Goal: Transaction & Acquisition: Purchase product/service

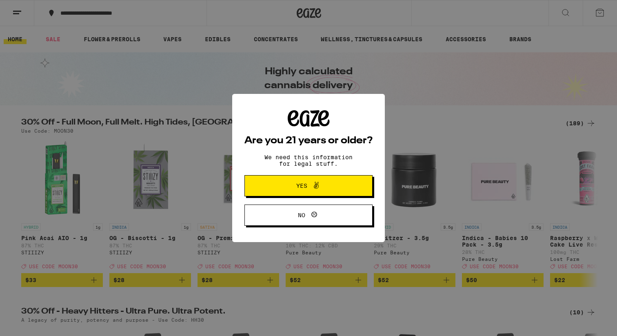
click at [288, 191] on span "Yes" at bounding box center [309, 185] width 62 height 11
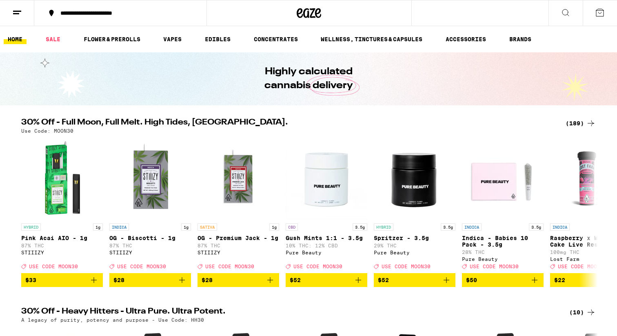
click at [17, 13] on line at bounding box center [16, 13] width 6 height 0
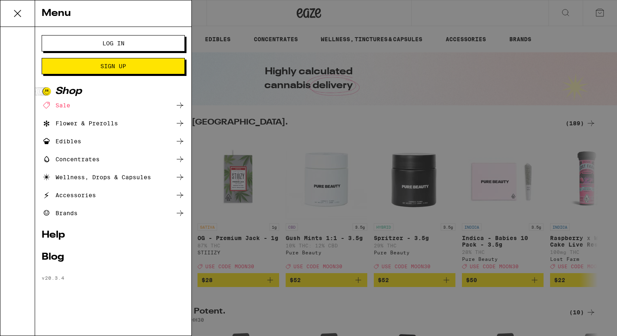
click at [102, 40] on span "Log In" at bounding box center [113, 43] width 22 height 6
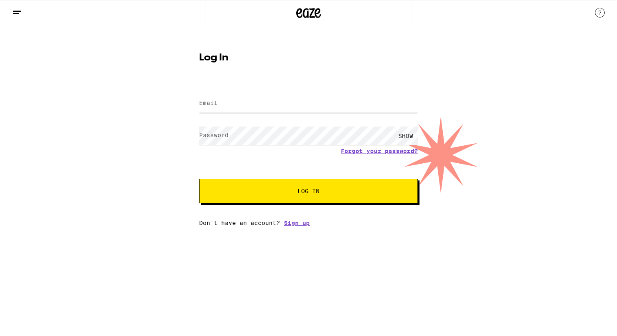
type input "[EMAIL_ADDRESS][DOMAIN_NAME]"
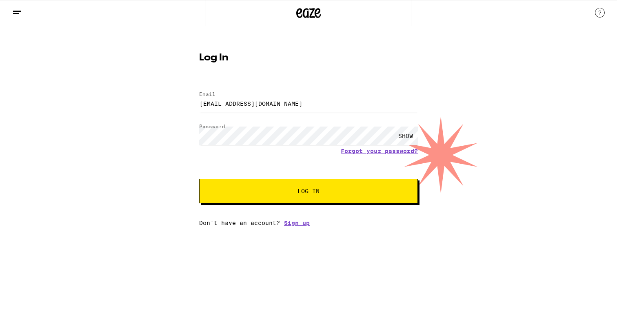
click at [263, 193] on span "Log In" at bounding box center [308, 191] width 153 height 6
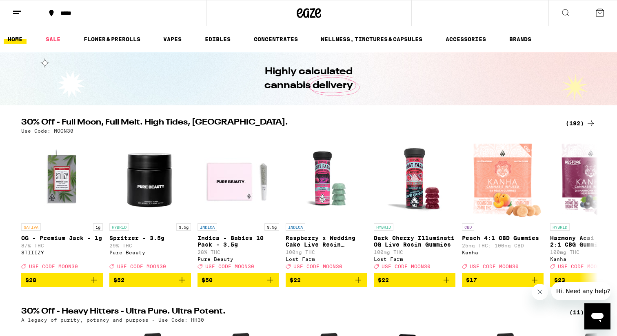
click at [62, 9] on button "*****" at bounding box center [120, 13] width 172 height 24
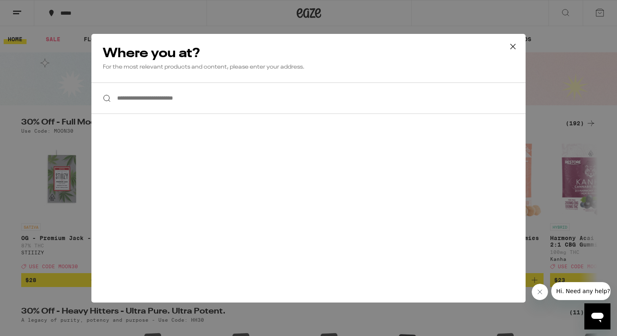
click at [149, 103] on input "**********" at bounding box center [308, 97] width 434 height 31
click at [4, 9] on div "**********" at bounding box center [308, 168] width 617 height 336
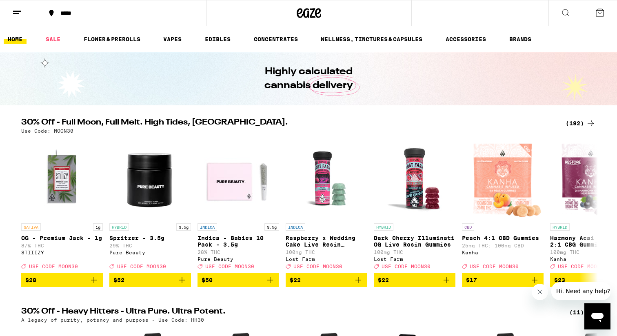
click at [18, 12] on icon at bounding box center [17, 13] width 10 height 10
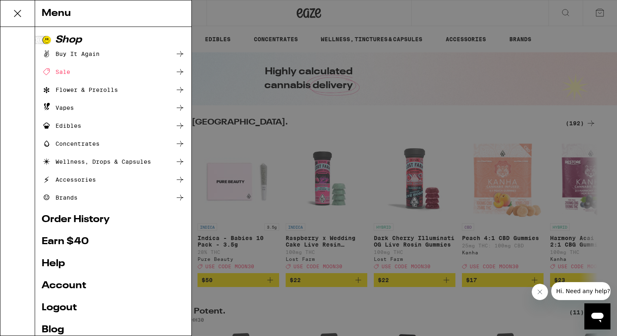
click at [233, 68] on div "Menu Shop Buy It Again Sale Flower & Prerolls Vapes Edibles Concentrates Wellne…" at bounding box center [308, 168] width 617 height 336
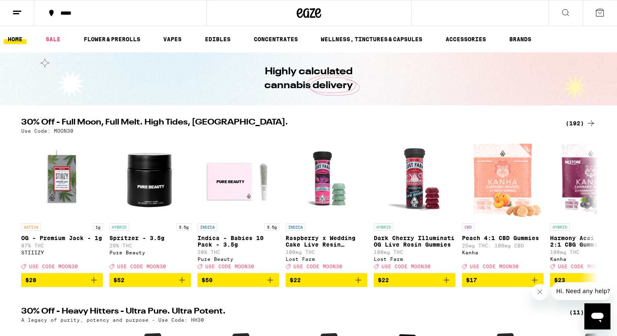
click at [73, 10] on div "*****" at bounding box center [125, 13] width 138 height 6
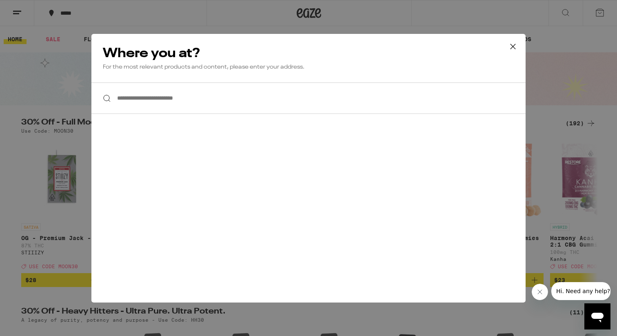
click at [216, 104] on input "**********" at bounding box center [308, 97] width 434 height 31
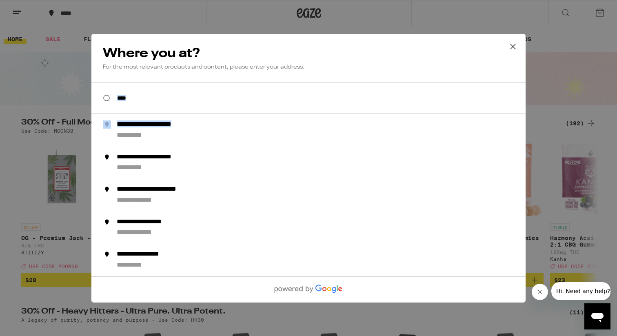
drag, startPoint x: 204, startPoint y: 133, endPoint x: 215, endPoint y: 82, distance: 51.7
click at [215, 82] on div "**********" at bounding box center [308, 97] width 434 height 31
click at [196, 87] on input "****" at bounding box center [308, 97] width 434 height 31
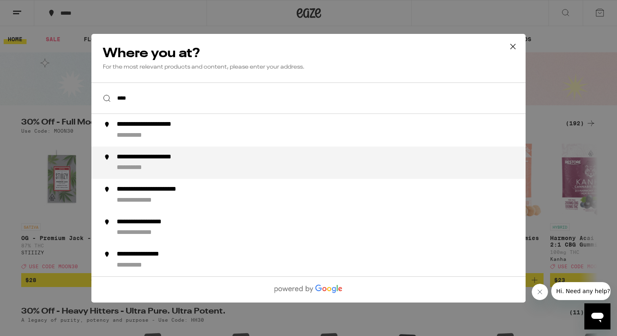
click at [190, 156] on div "**********" at bounding box center [163, 157] width 93 height 9
type input "**********"
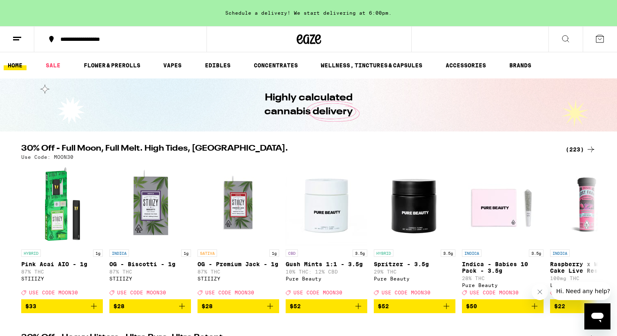
click at [579, 150] on div "(223)" at bounding box center [581, 150] width 30 height 10
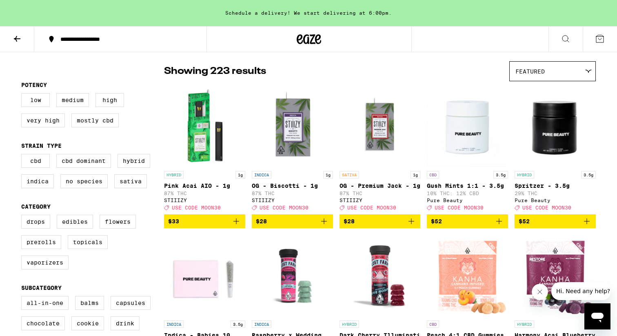
scroll to position [60, 0]
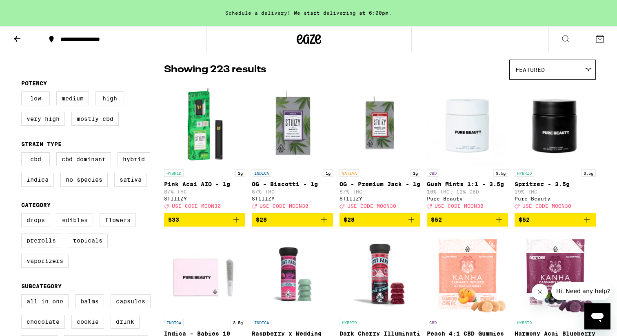
click at [85, 225] on label "Edibles" at bounding box center [75, 220] width 36 height 14
click at [23, 215] on input "Edibles" at bounding box center [23, 214] width 0 height 0
checkbox input "true"
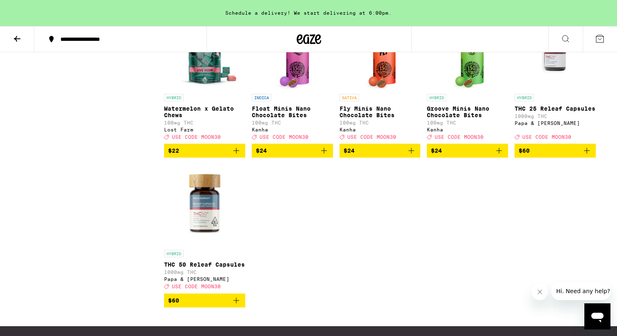
scroll to position [3095, 0]
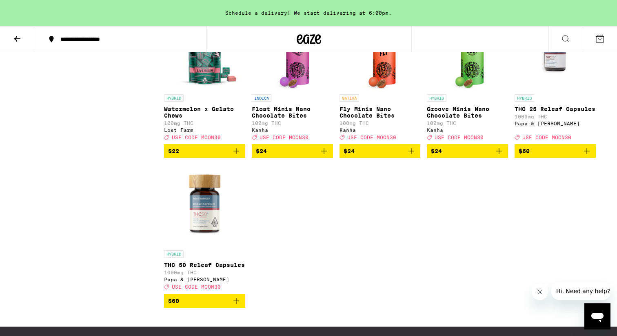
click at [501, 156] on icon "Add to bag" at bounding box center [499, 151] width 10 height 10
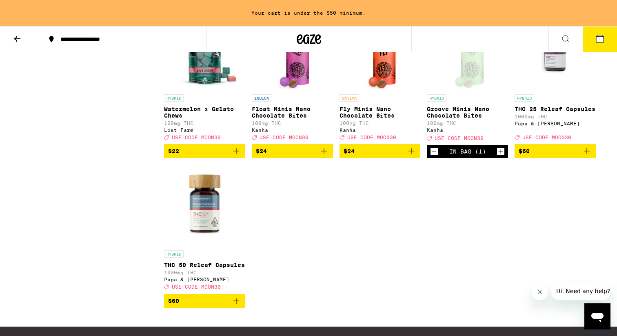
click at [414, 156] on icon "Add to bag" at bounding box center [412, 151] width 10 height 10
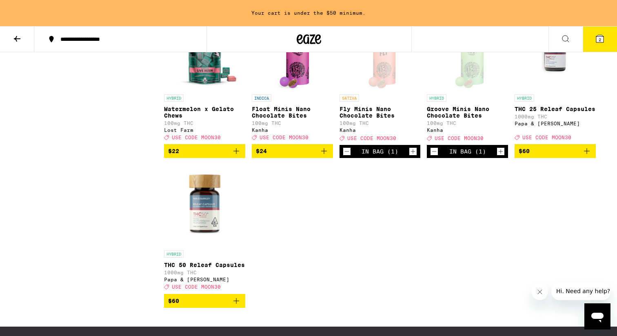
click at [325, 154] on icon "Add to bag" at bounding box center [324, 151] width 6 height 6
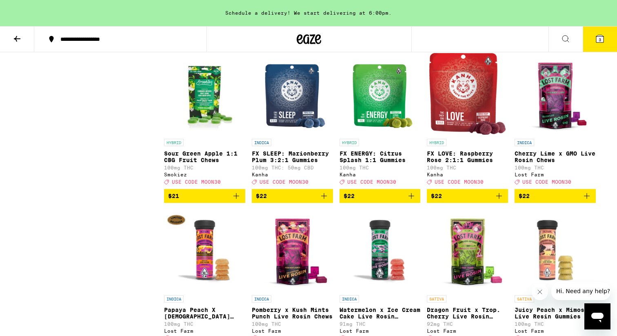
scroll to position [2579, 0]
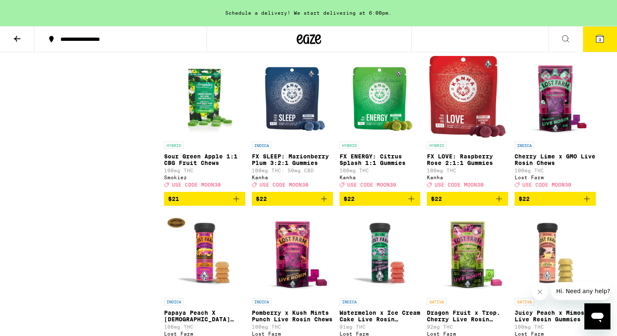
click at [498, 204] on icon "Add to bag" at bounding box center [499, 199] width 10 height 10
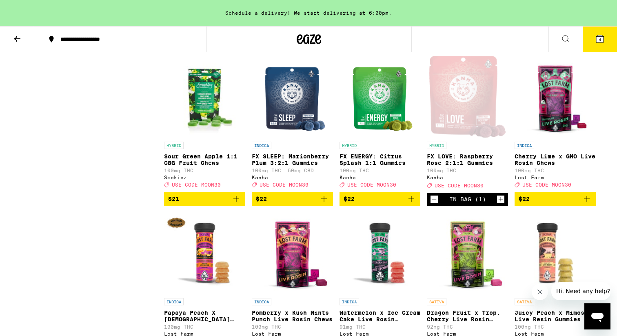
click at [499, 204] on icon "Increment" at bounding box center [500, 199] width 7 height 10
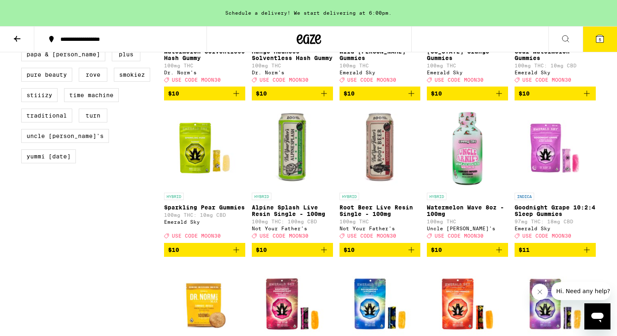
scroll to position [795, 0]
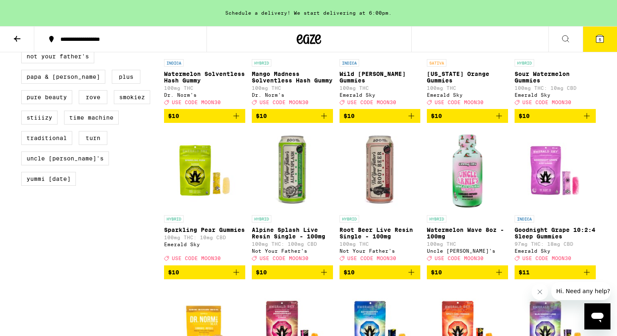
click at [411, 277] on icon "Add to bag" at bounding box center [412, 272] width 10 height 10
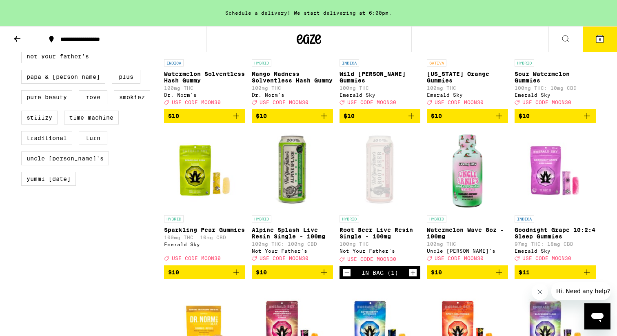
click at [413, 278] on icon "Increment" at bounding box center [413, 273] width 7 height 10
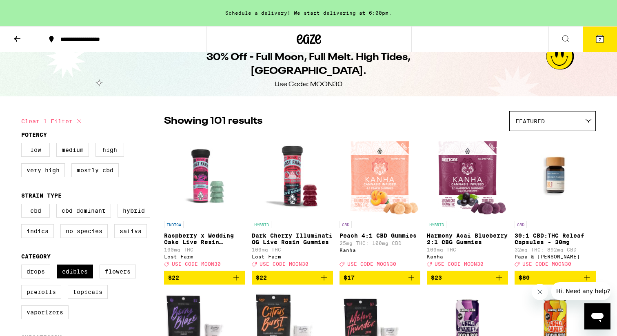
scroll to position [2, 0]
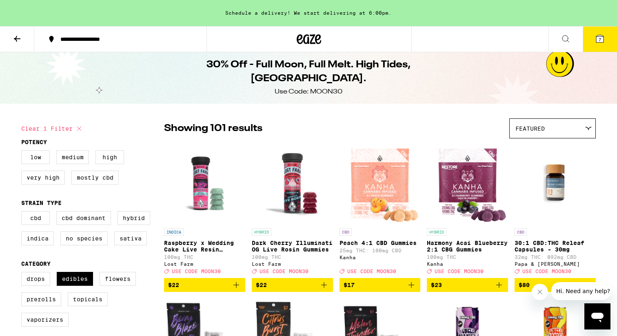
click at [602, 40] on icon at bounding box center [600, 38] width 7 height 7
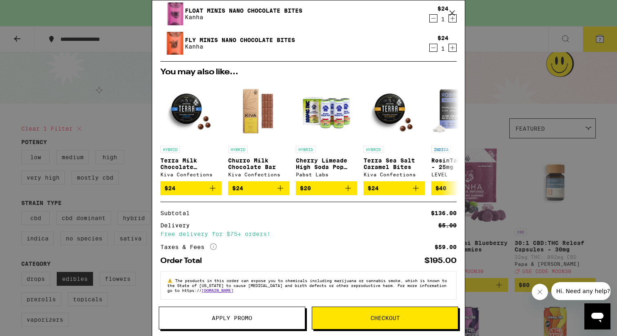
scroll to position [149, 0]
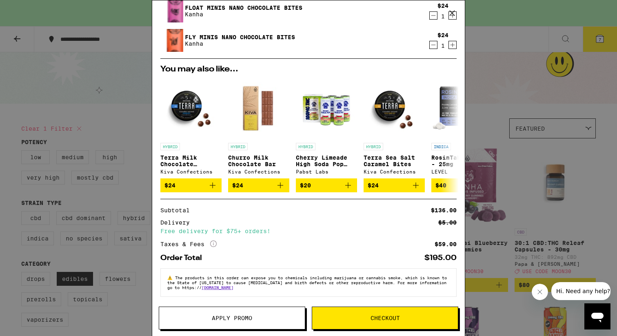
click at [239, 326] on button "Apply Promo" at bounding box center [232, 318] width 147 height 23
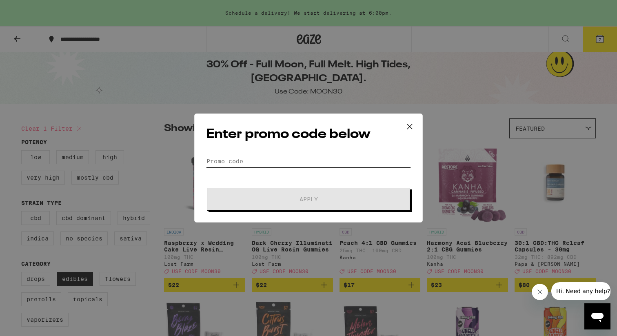
click at [247, 157] on input "Promo Code" at bounding box center [308, 161] width 205 height 12
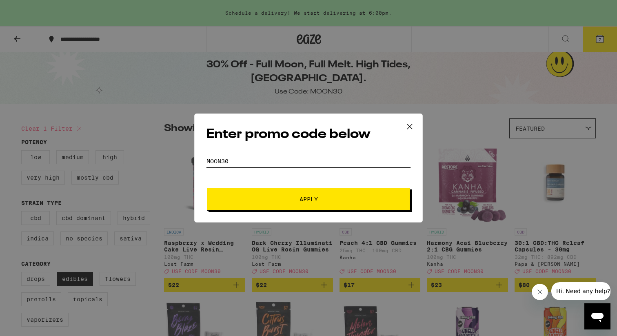
type input "moon30"
click at [207, 188] on button "Apply" at bounding box center [308, 199] width 203 height 23
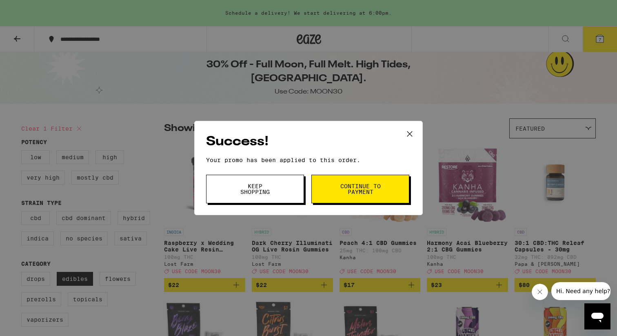
click at [372, 187] on span "Continue to payment" at bounding box center [361, 188] width 42 height 11
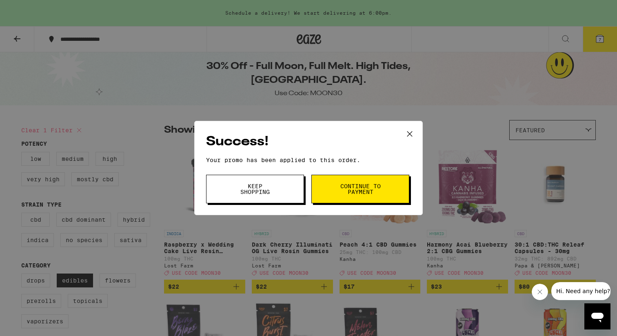
click at [253, 195] on span "Keep Shopping" at bounding box center [255, 188] width 42 height 11
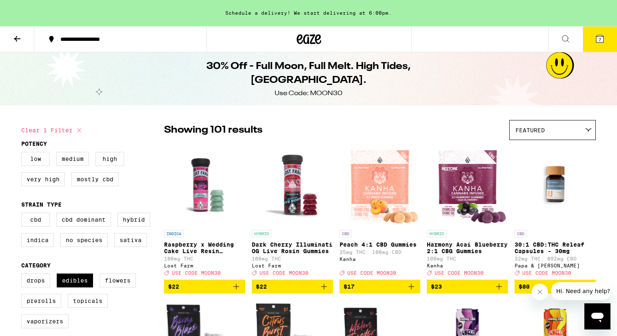
click at [600, 45] on button "7" at bounding box center [600, 39] width 34 height 25
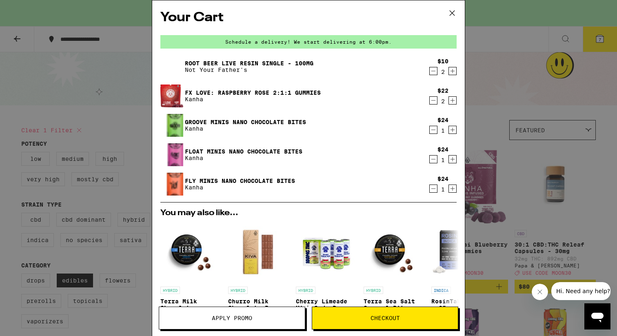
click at [526, 165] on div "Your Cart Schedule a delivery! We start delivering at 6:00pm. Root Beer Live Re…" at bounding box center [308, 168] width 617 height 336
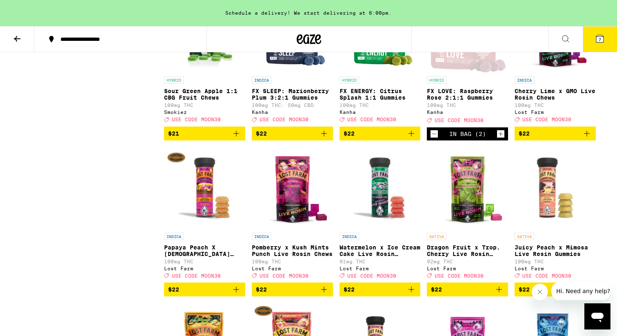
scroll to position [2651, 0]
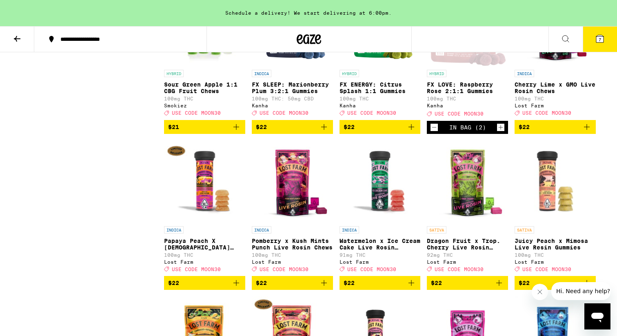
click at [504, 132] on icon "Increment" at bounding box center [500, 127] width 7 height 10
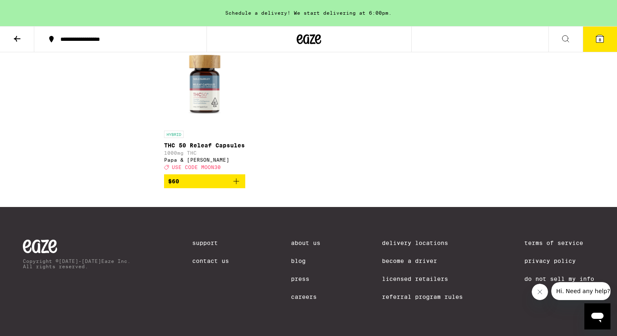
scroll to position [3241, 0]
click at [603, 43] on icon at bounding box center [600, 39] width 10 height 10
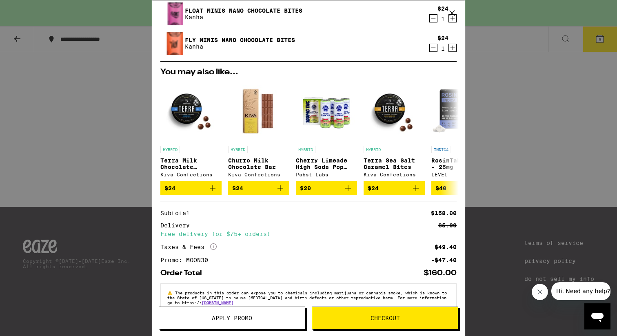
scroll to position [161, 0]
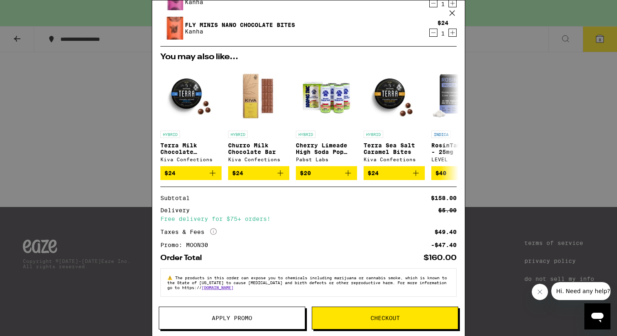
click at [352, 322] on button "Checkout" at bounding box center [385, 318] width 147 height 23
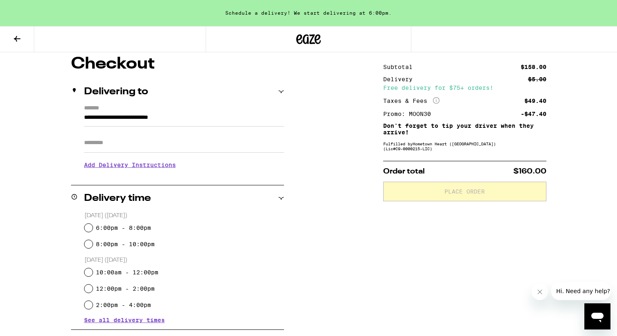
scroll to position [68, 0]
click at [132, 228] on label "6:00pm - 8:00pm" at bounding box center [123, 228] width 55 height 7
click at [93, 228] on input "6:00pm - 8:00pm" at bounding box center [89, 229] width 8 height 8
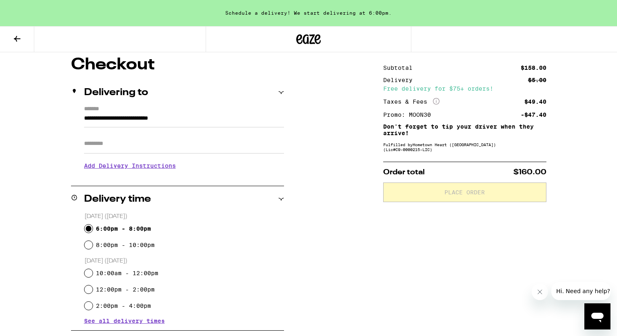
radio input "true"
click at [155, 147] on input "Apt/Suite" at bounding box center [184, 144] width 200 height 20
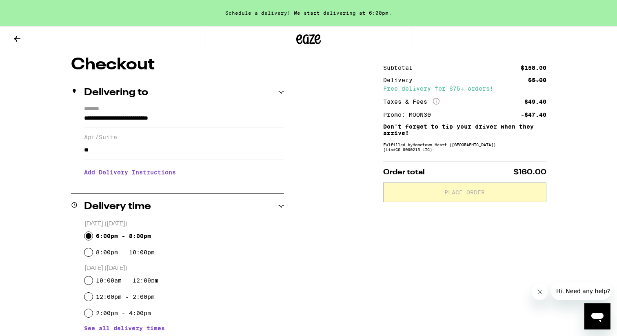
type input "*"
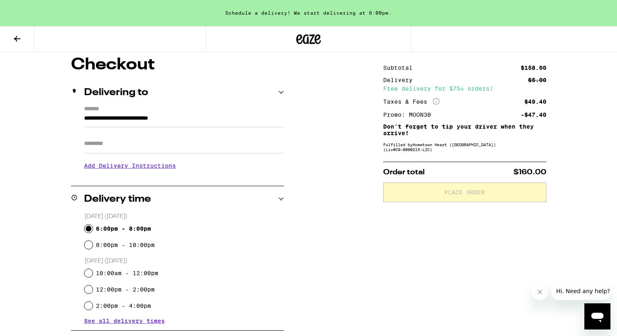
click at [350, 192] on div "**********" at bounding box center [309, 328] width 588 height 543
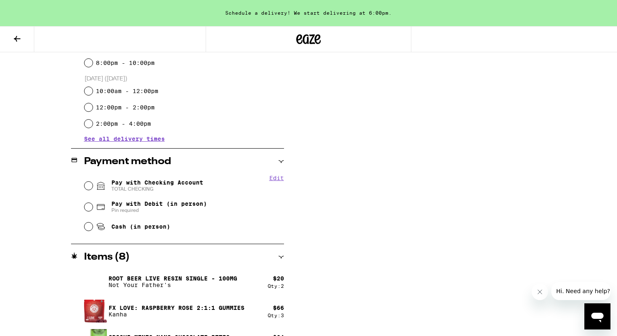
scroll to position [251, 0]
click at [156, 185] on span "Pay with Checking Account TOTAL CHECKING" at bounding box center [157, 184] width 92 height 13
click at [93, 185] on input "Pay with Checking Account TOTAL CHECKING" at bounding box center [89, 185] width 8 height 8
radio input "true"
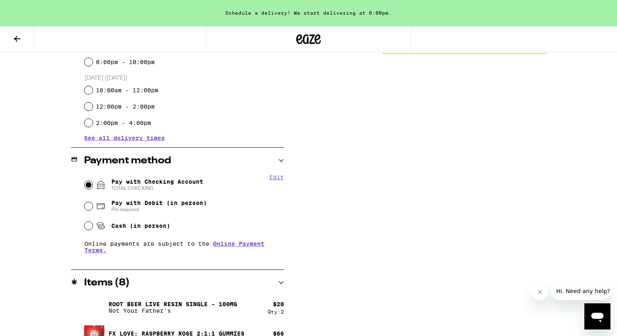
click at [376, 197] on div "**********" at bounding box center [309, 159] width 588 height 570
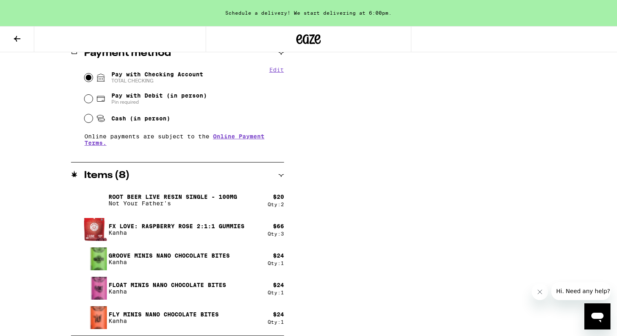
scroll to position [0, 0]
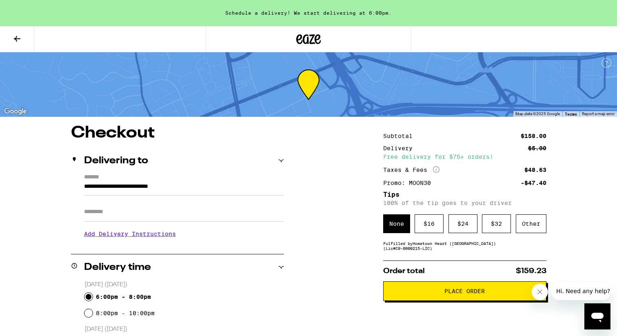
click at [439, 292] on span "Place Order" at bounding box center [464, 291] width 149 height 6
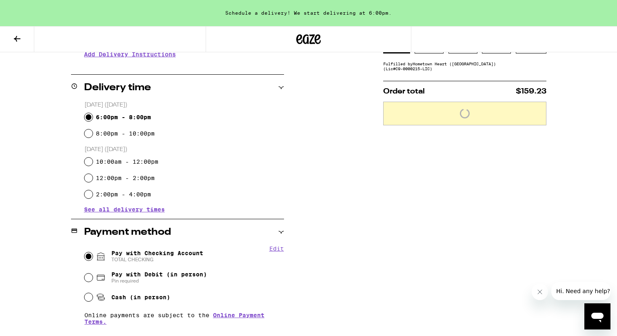
scroll to position [359, 0]
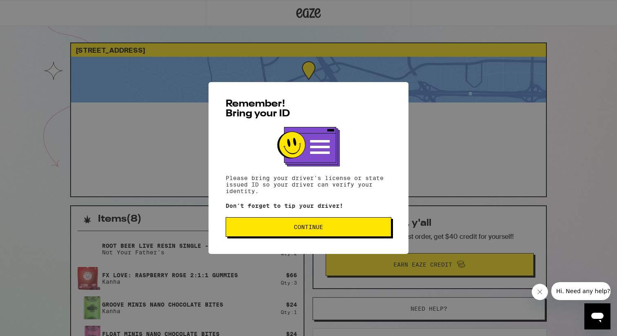
click at [330, 229] on span "Continue" at bounding box center [309, 227] width 152 height 6
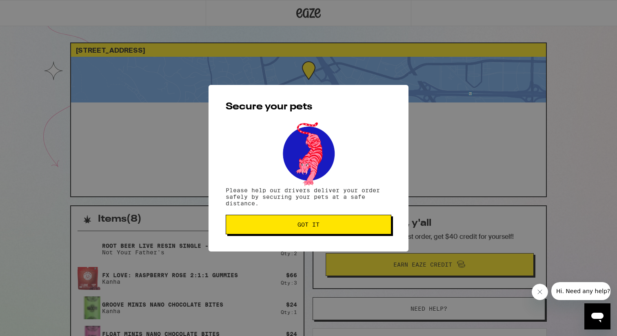
click at [329, 226] on span "Got it" at bounding box center [309, 225] width 152 height 6
